Goal: Find specific page/section: Find specific page/section

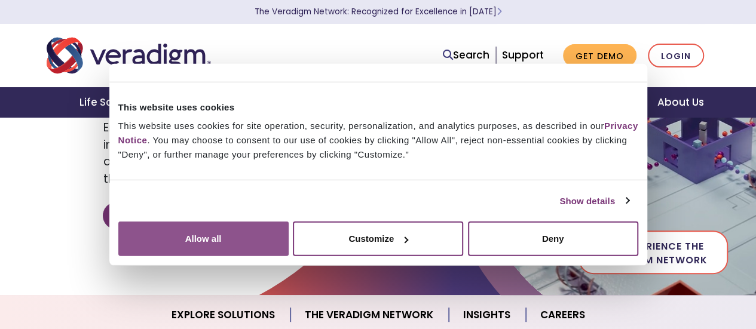
click at [288, 226] on button "Allow all" at bounding box center [203, 239] width 170 height 35
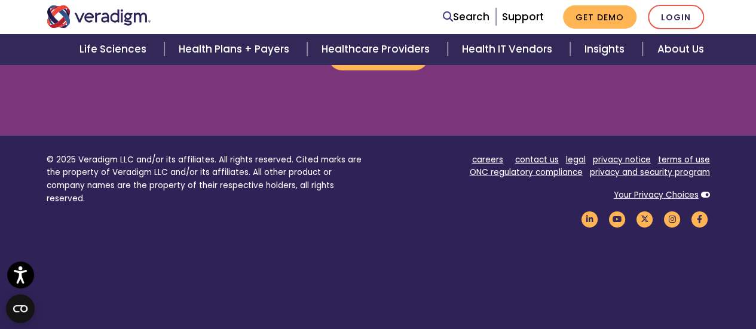
scroll to position [1674, 0]
click at [490, 159] on link "careers" at bounding box center [487, 159] width 31 height 11
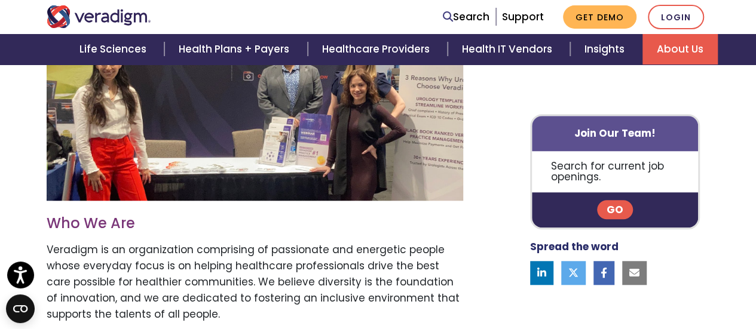
scroll to position [431, 0]
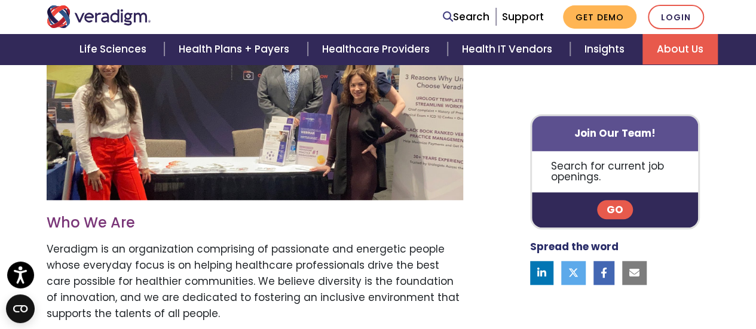
click at [615, 207] on link "Go" at bounding box center [615, 210] width 36 height 19
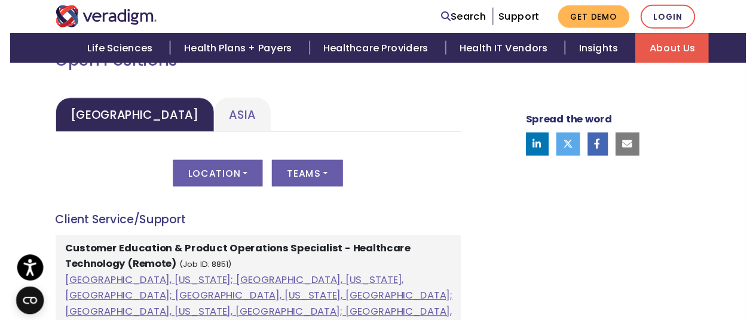
scroll to position [579, 0]
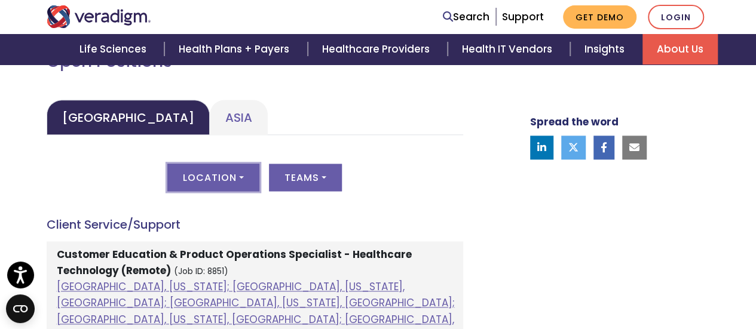
click at [216, 168] on button "Location" at bounding box center [213, 177] width 92 height 27
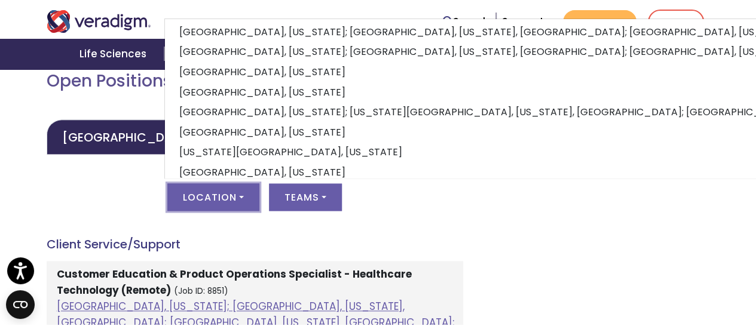
scroll to position [0, 0]
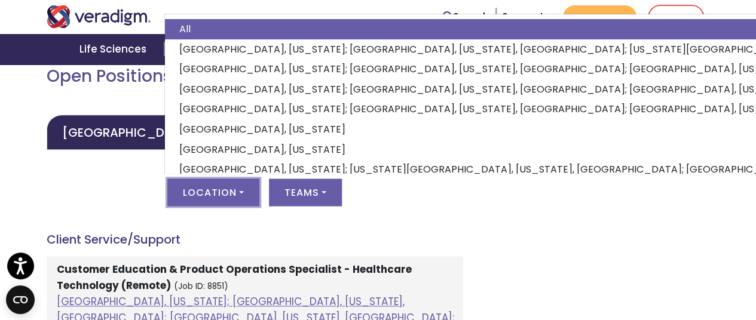
click at [139, 183] on div "Location All Albuquerque, New Mexico; Dallas, Texas, United States; Kansas City…" at bounding box center [255, 200] width 416 height 42
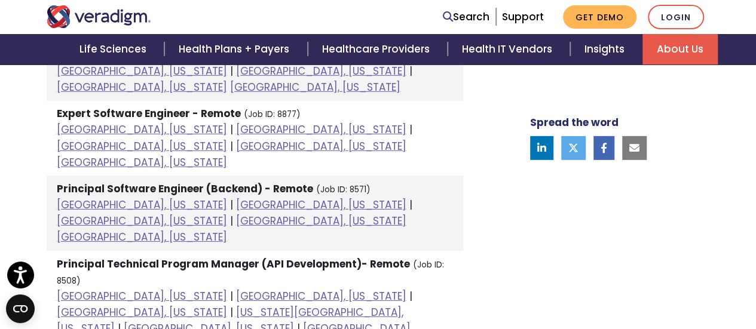
scroll to position [1776, 0]
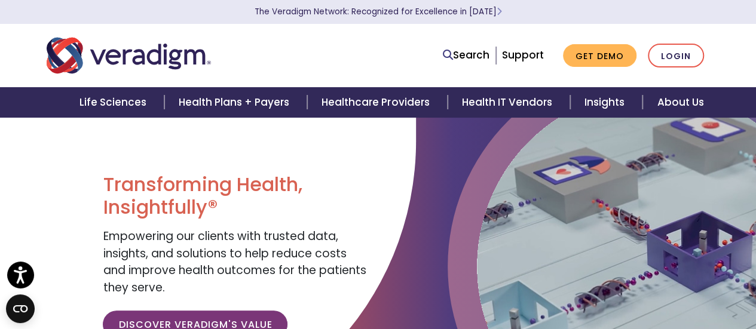
scroll to position [1524, 0]
